Goal: Transaction & Acquisition: Download file/media

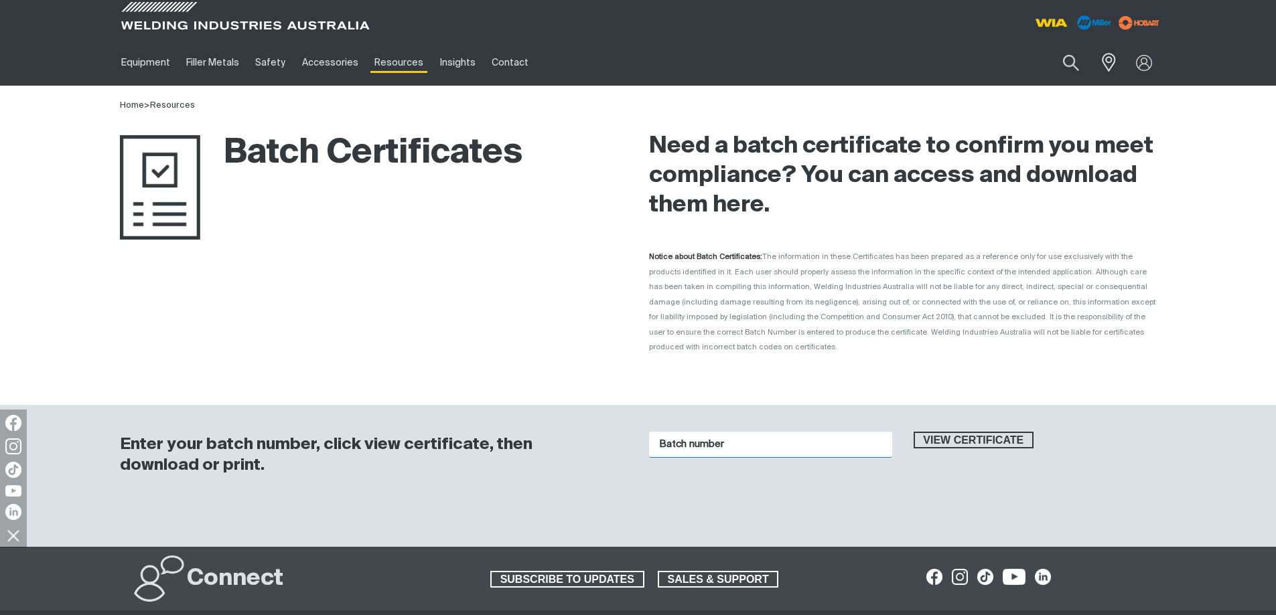
click at [727, 432] on input "Batch number" at bounding box center [770, 445] width 243 height 26
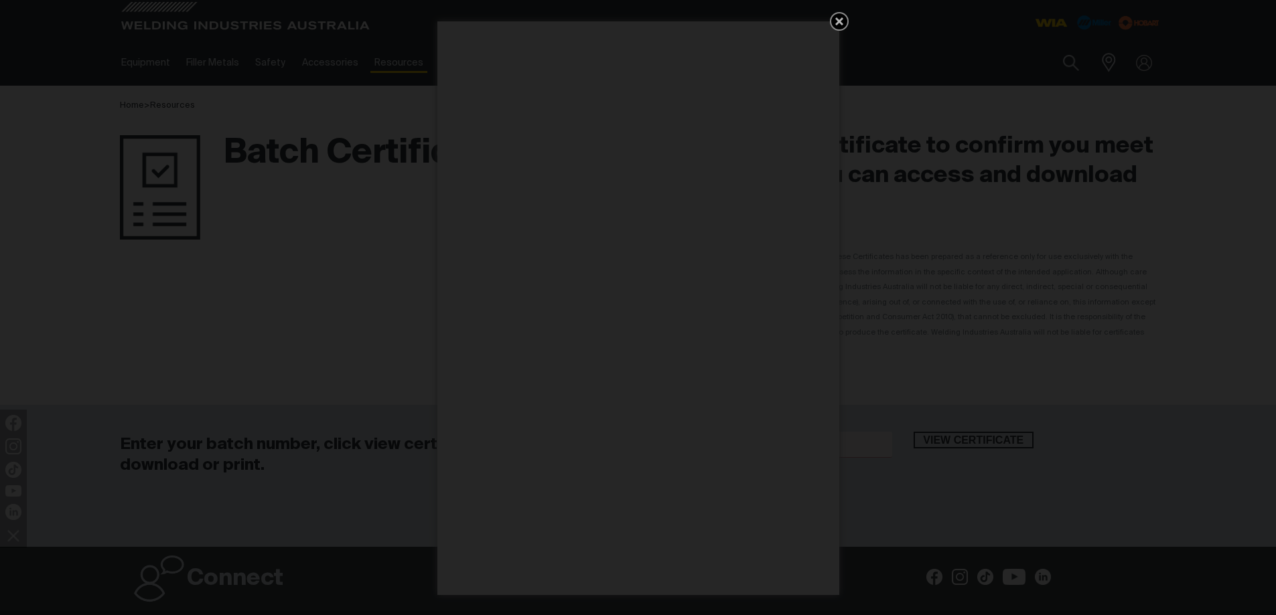
click at [832, 19] on icon "Get 5 WIA Welding Guides Free!" at bounding box center [839, 21] width 16 height 16
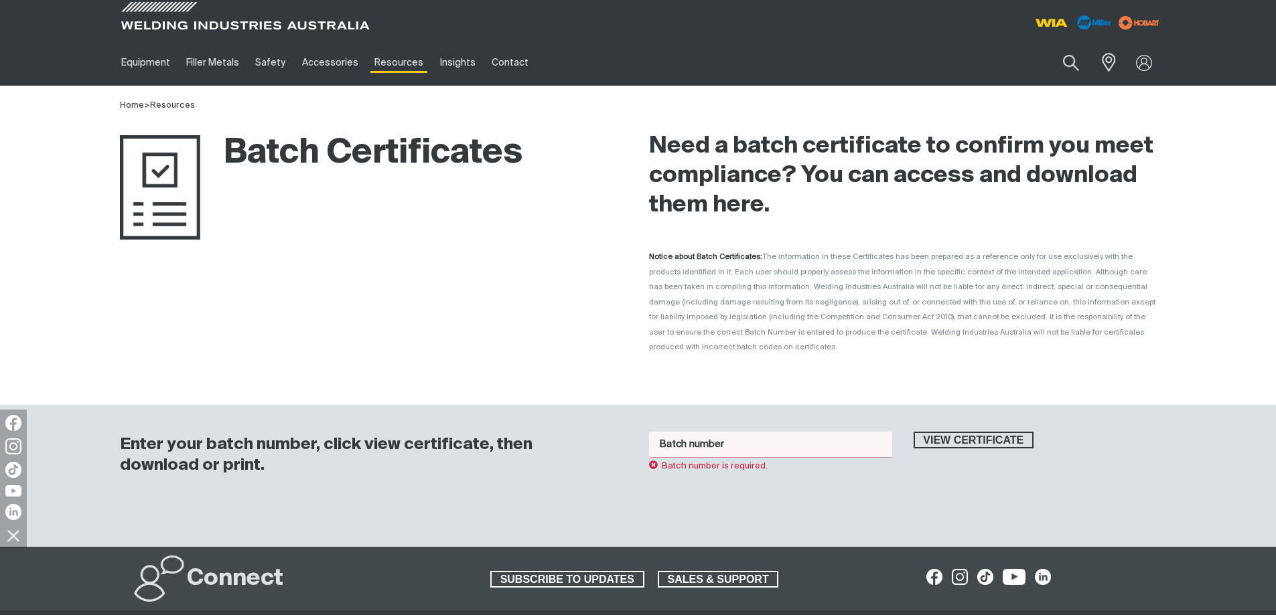
click at [707, 432] on input "Batch number" at bounding box center [770, 445] width 243 height 26
click at [952, 432] on span "View certificate" at bounding box center [974, 440] width 118 height 17
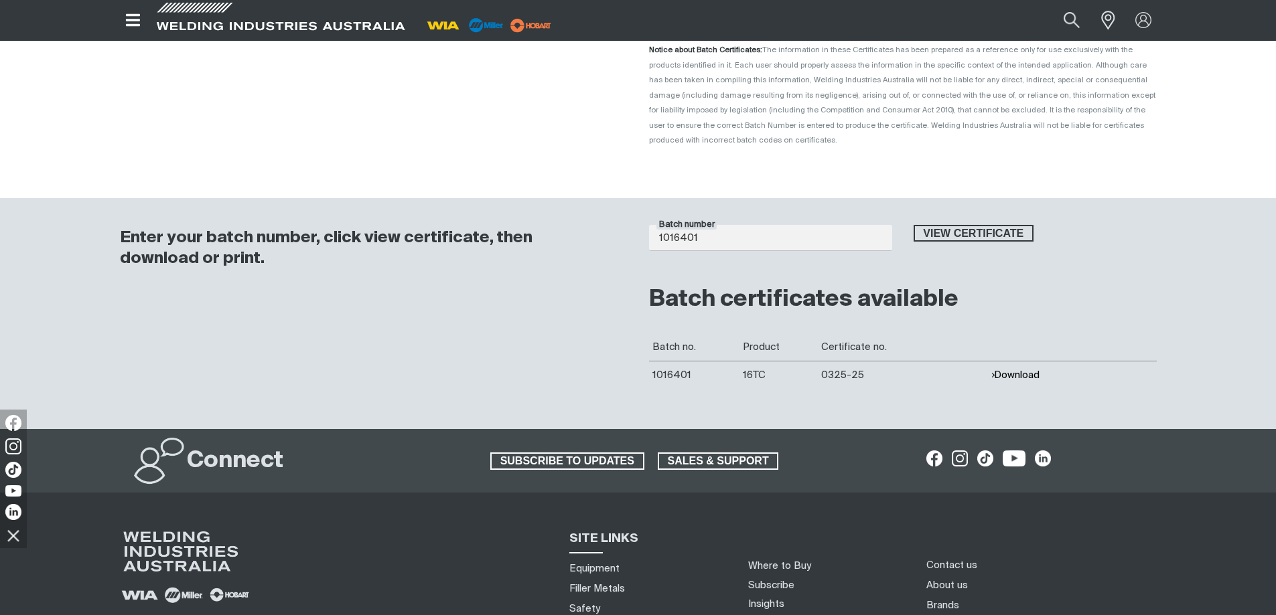
scroll to position [268, 0]
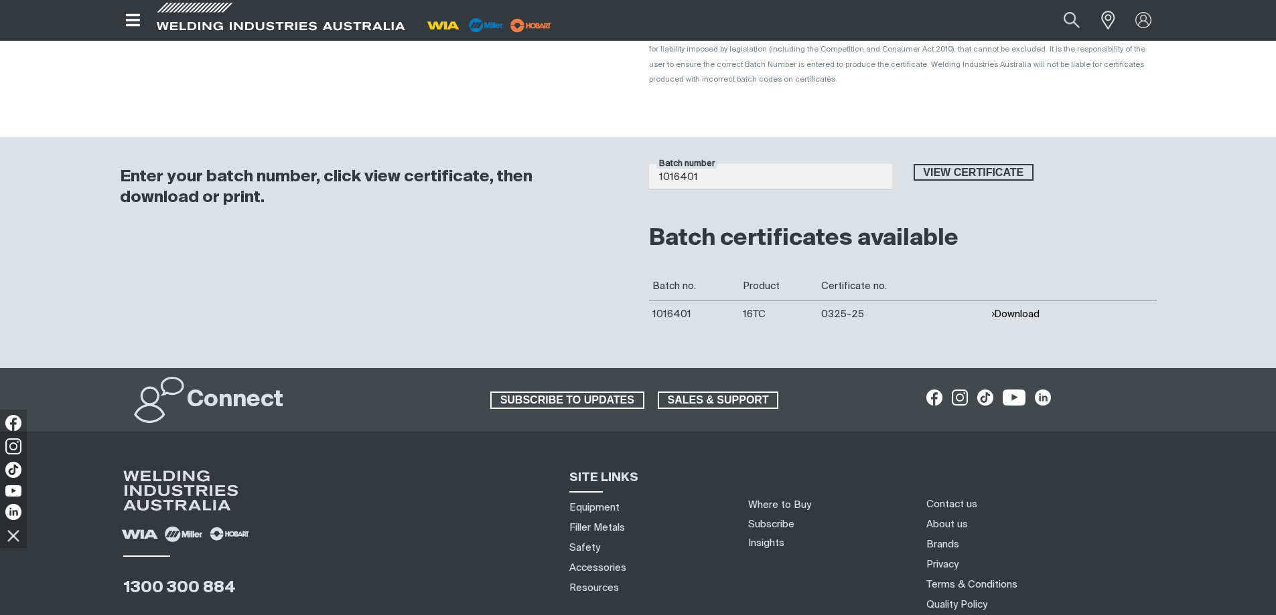
click at [1009, 309] on button "Download" at bounding box center [1014, 314] width 49 height 11
click at [739, 166] on input "1016401" at bounding box center [770, 177] width 243 height 26
type input "1016156"
click at [960, 164] on span "View certificate" at bounding box center [974, 172] width 118 height 17
click at [1005, 309] on button "Download" at bounding box center [1014, 314] width 49 height 11
